Goal: Task Accomplishment & Management: Manage account settings

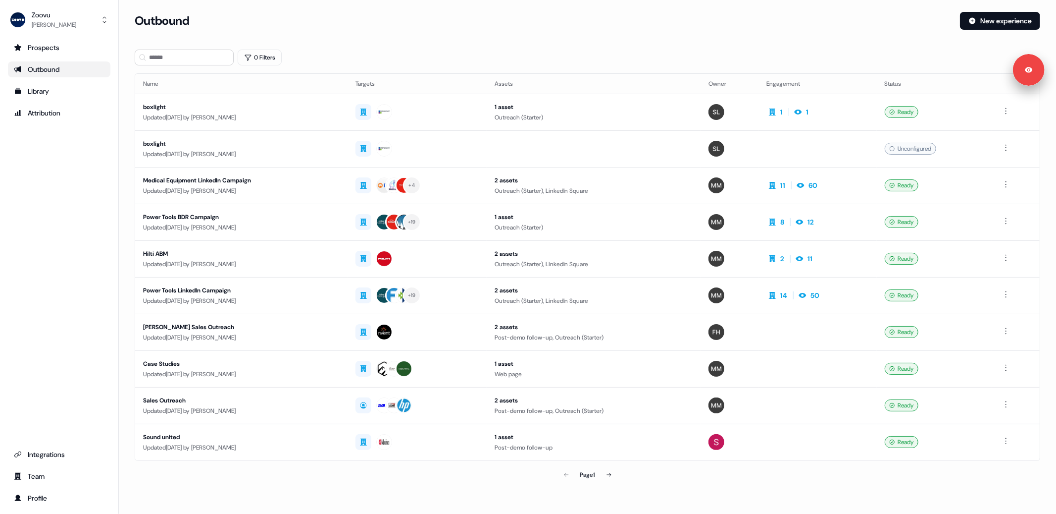
click at [17, 208] on div "Prospects Outbound Library Attribution Integrations Team Profile" at bounding box center [59, 273] width 103 height 466
click at [50, 70] on div "Outbound" at bounding box center [59, 69] width 91 height 10
click at [52, 92] on div "Library" at bounding box center [59, 91] width 91 height 10
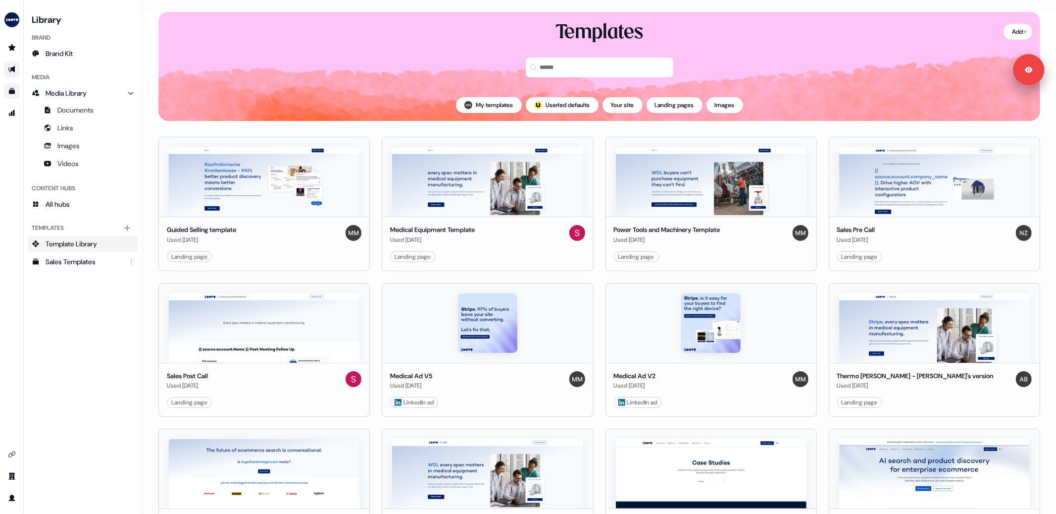
click at [10, 64] on link "Go to outbound experience" at bounding box center [12, 69] width 16 height 16
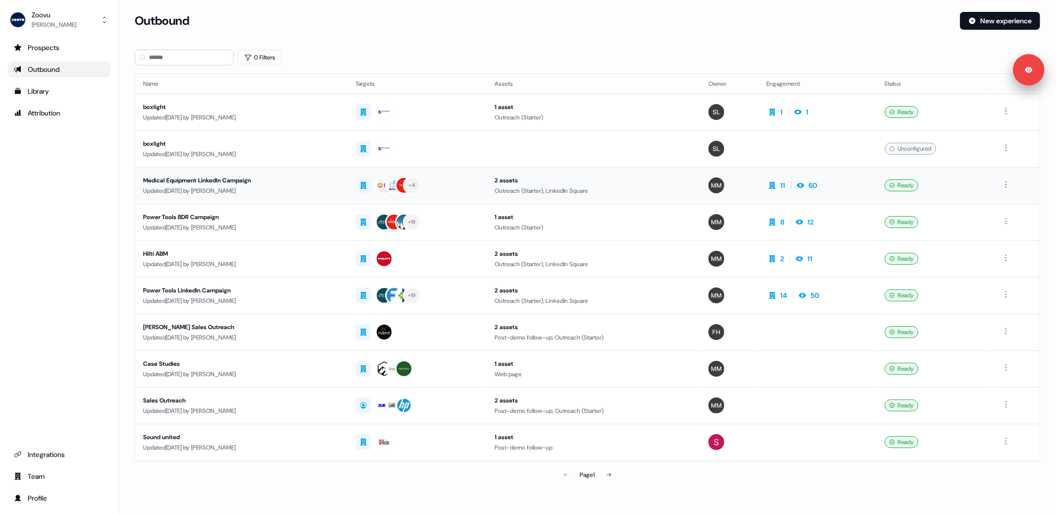
click at [309, 194] on div "Updated 9 days ago by Morgan Missigman" at bounding box center [241, 191] width 197 height 10
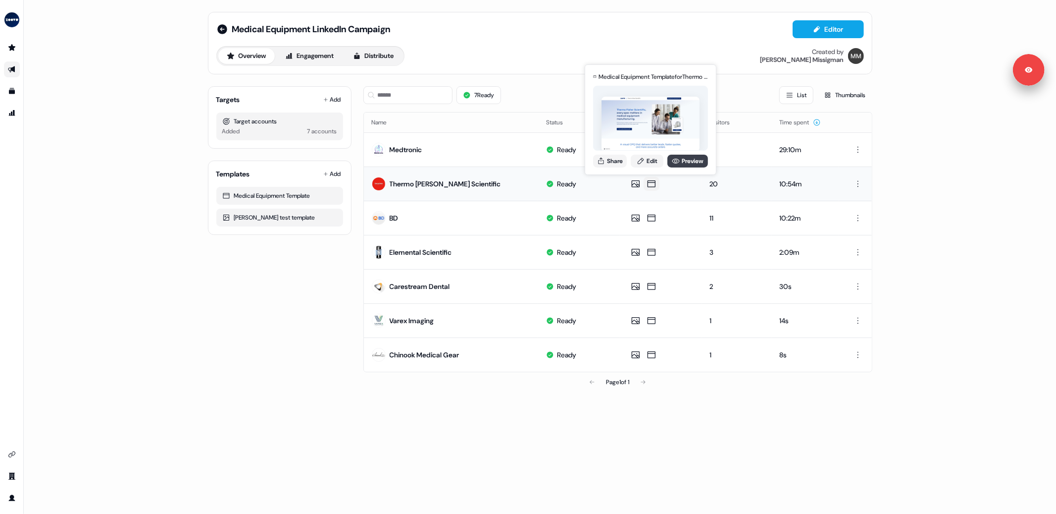
click at [679, 159] on link "Preview" at bounding box center [688, 161] width 41 height 13
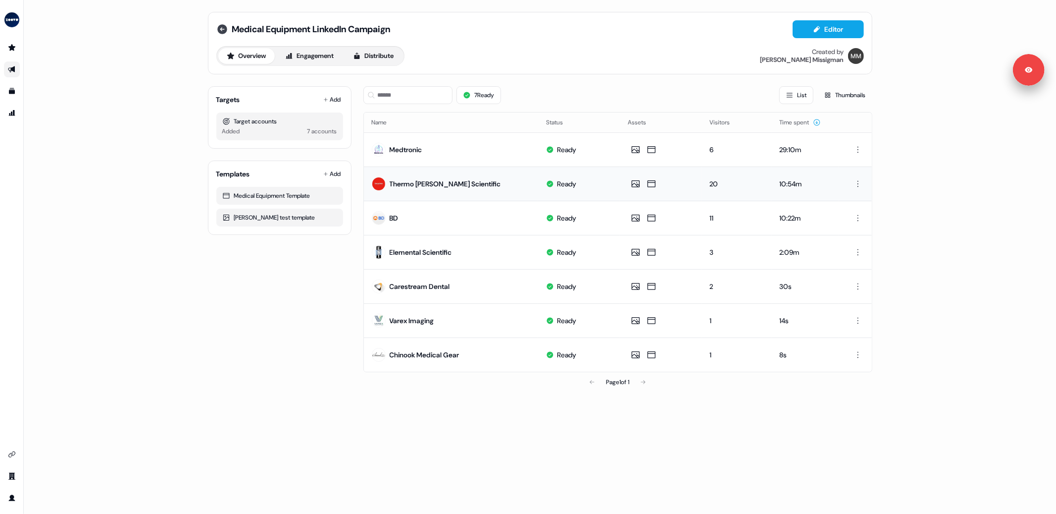
click at [221, 29] on icon at bounding box center [222, 29] width 12 height 12
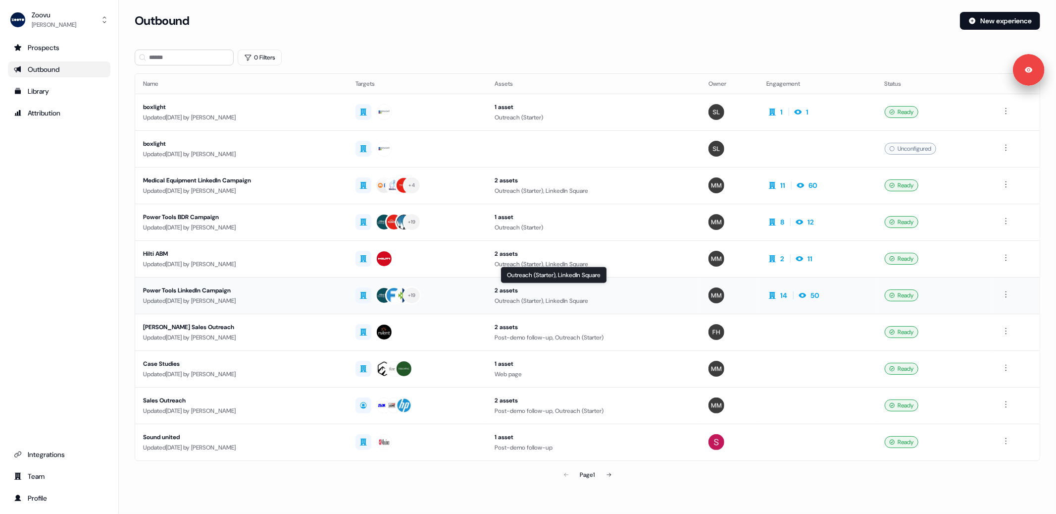
click at [631, 304] on div "Outreach (Starter), LinkedIn Square" at bounding box center [594, 301] width 198 height 10
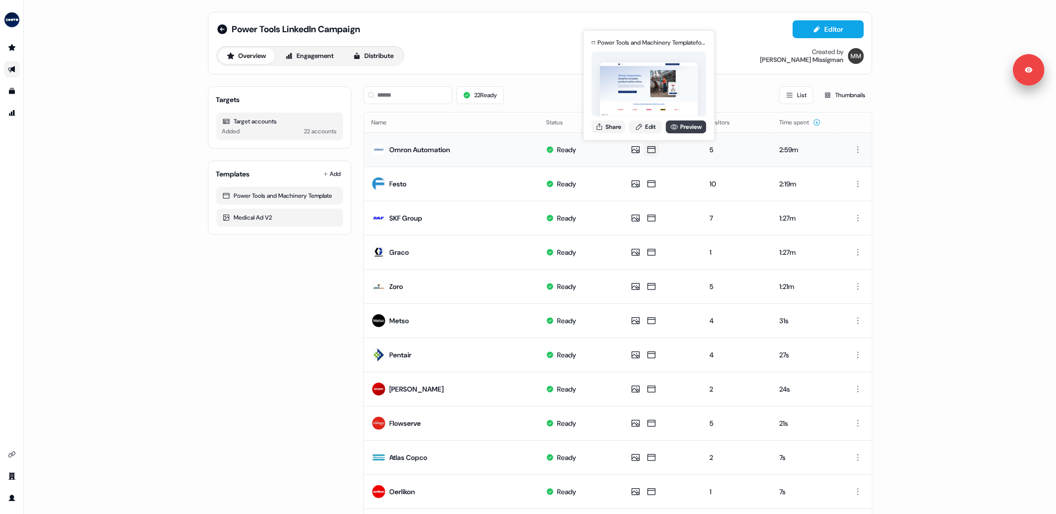
click at [687, 123] on link "Preview" at bounding box center [686, 126] width 41 height 13
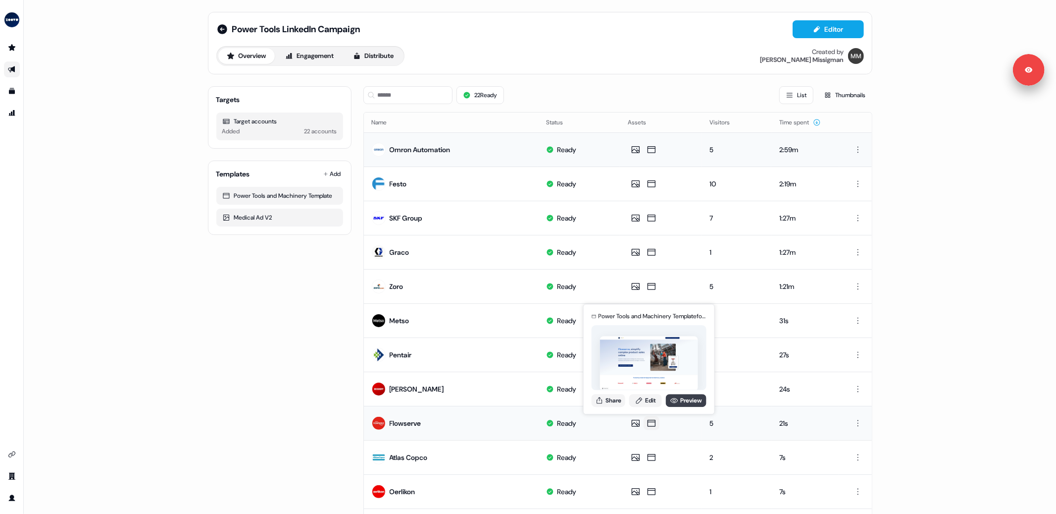
click at [673, 401] on icon at bounding box center [674, 400] width 7 height 5
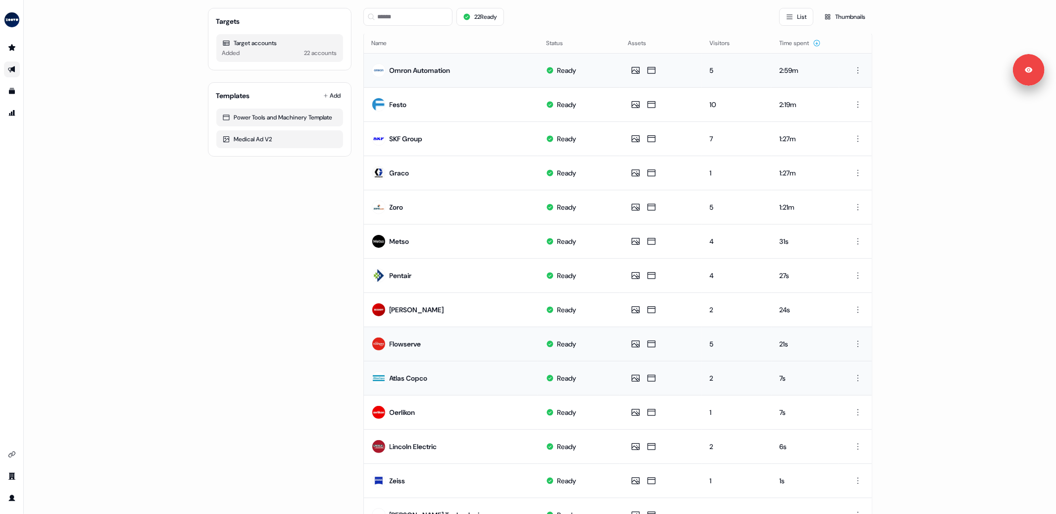
scroll to position [81, 0]
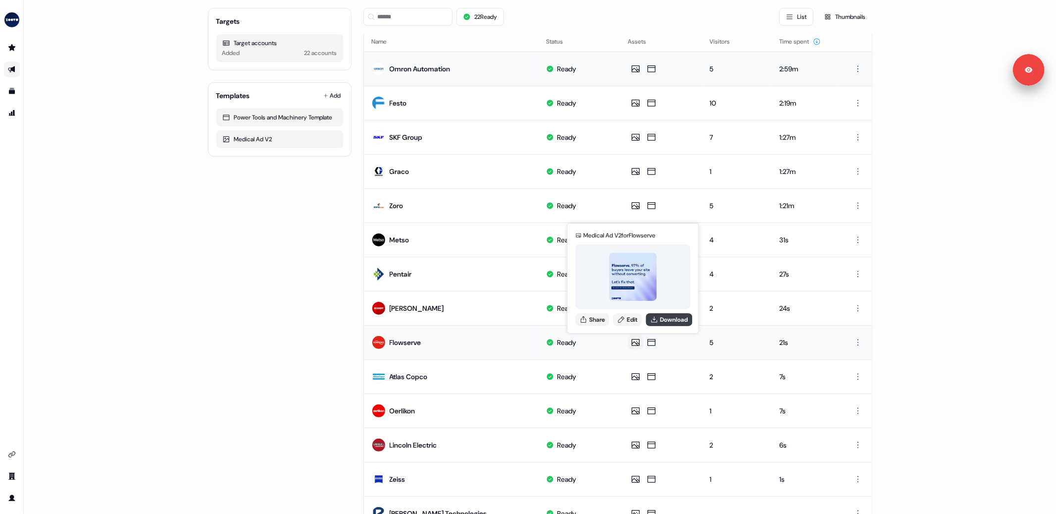
click at [659, 320] on icon at bounding box center [655, 319] width 8 height 8
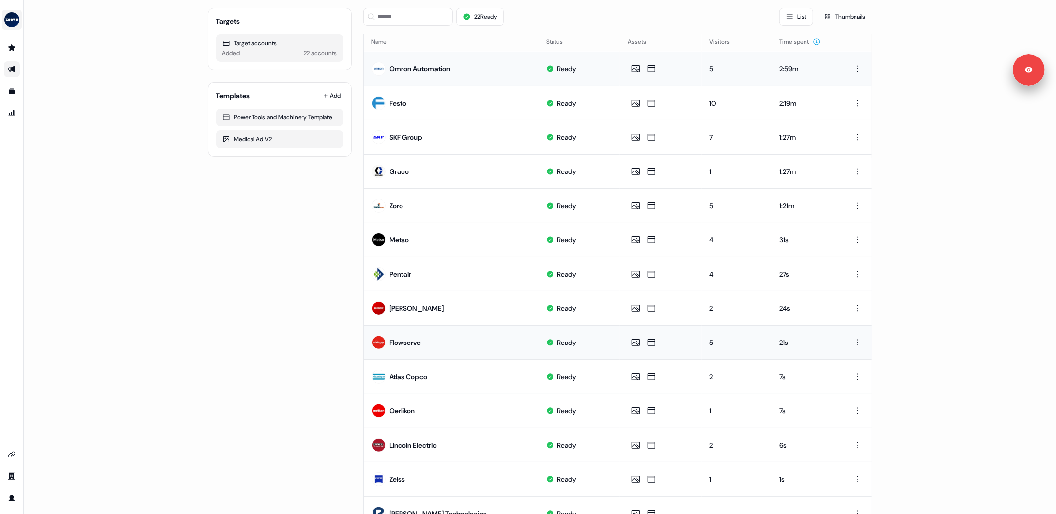
click at [6, 24] on img "side nav menu" at bounding box center [12, 20] width 16 height 16
click at [36, 85] on div "Logout" at bounding box center [51, 82] width 94 height 18
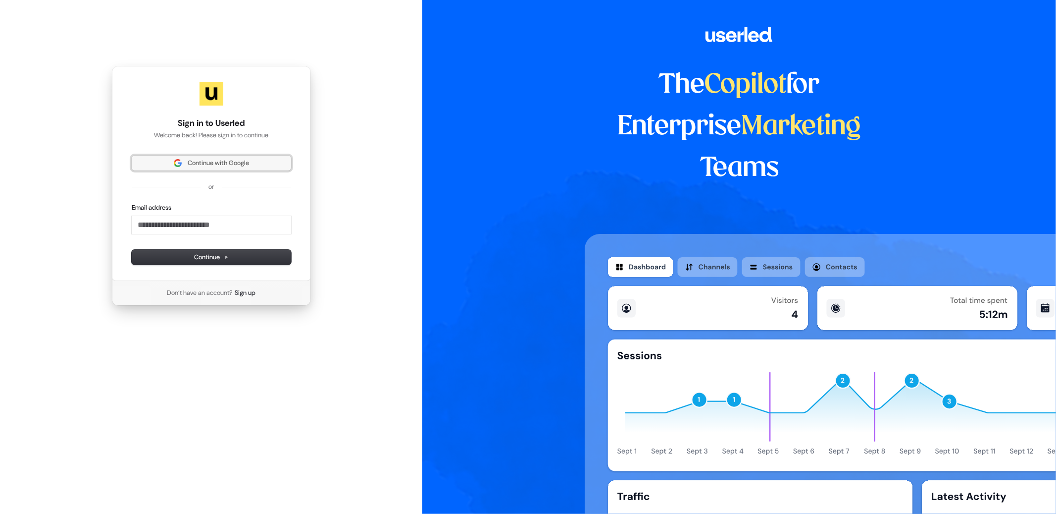
click at [212, 169] on button "Continue with Google" at bounding box center [211, 163] width 159 height 15
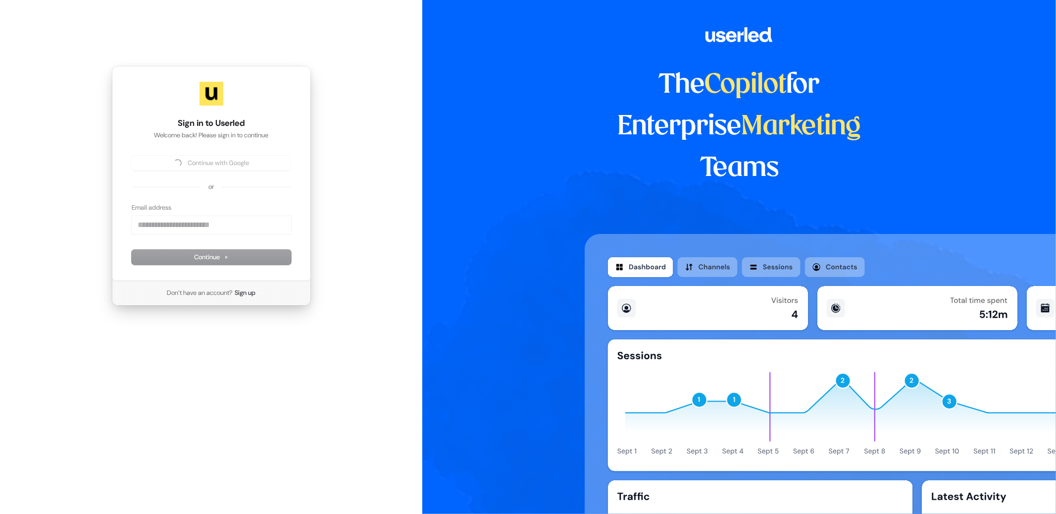
click at [101, 94] on div "Sign in to Userled Welcome back! Please sign in to continue Continue with Googl…" at bounding box center [211, 185] width 422 height 371
